Goal: Navigation & Orientation: Find specific page/section

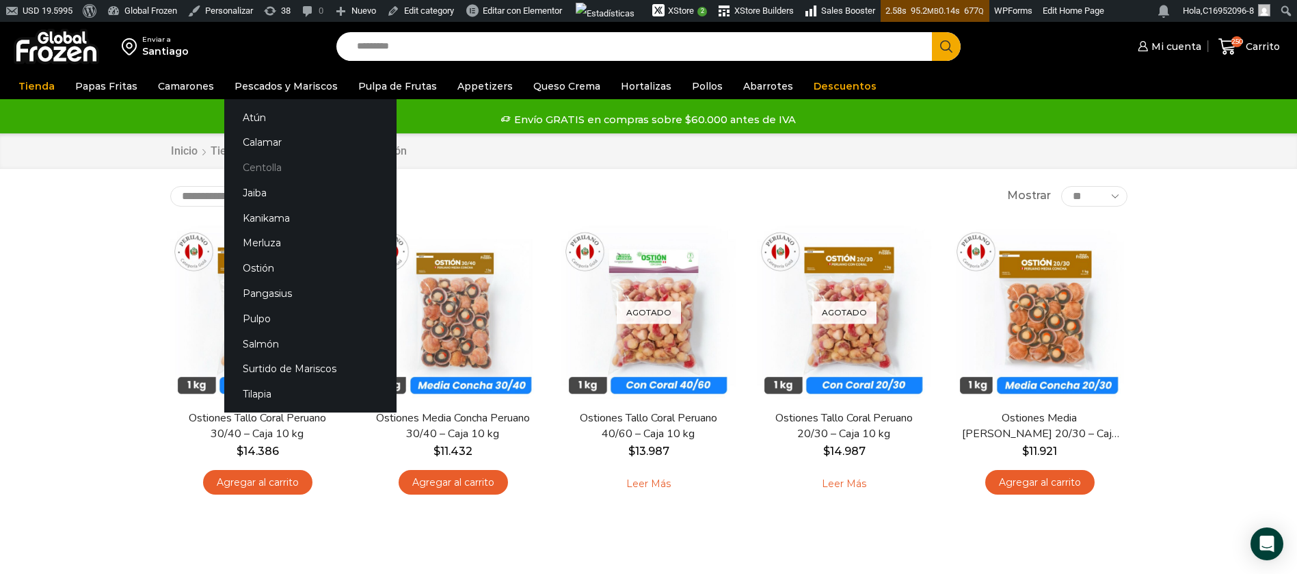
click at [256, 164] on link "Centolla" at bounding box center [310, 167] width 172 height 25
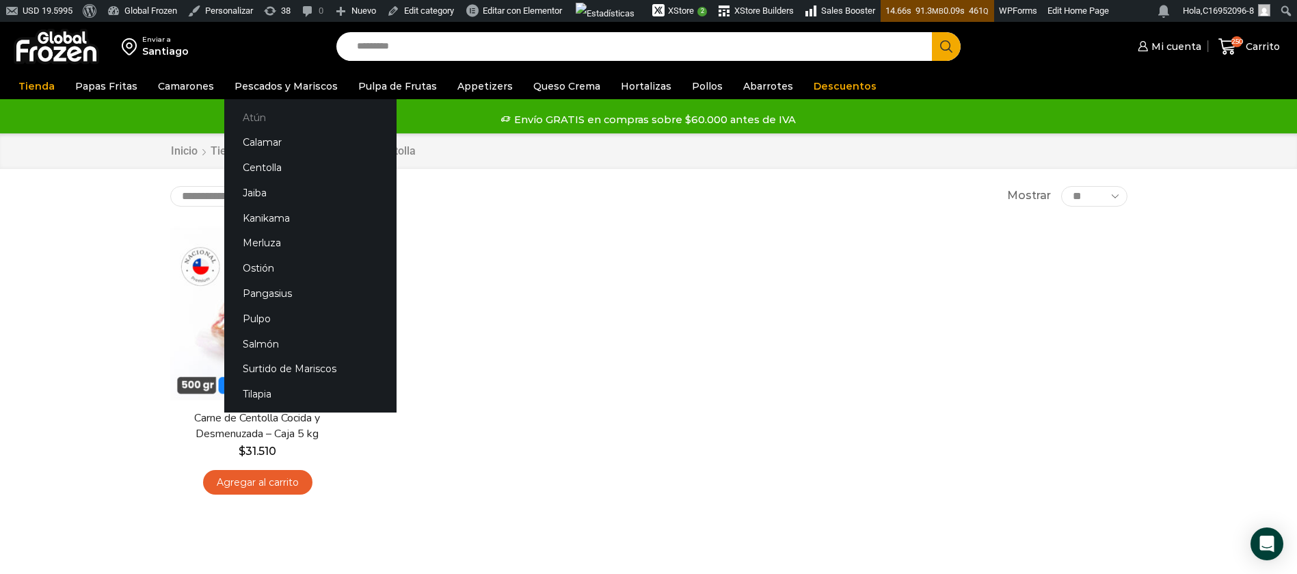
click at [259, 120] on link "Atún" at bounding box center [310, 117] width 172 height 25
